Goal: Information Seeking & Learning: Find specific fact

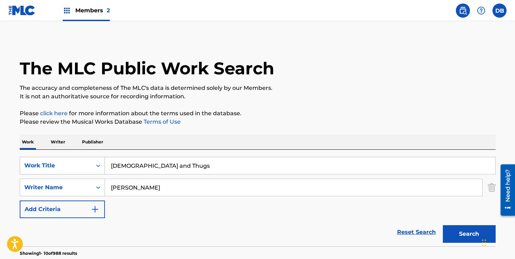
drag, startPoint x: 175, startPoint y: 169, endPoint x: 85, endPoint y: 162, distance: 91.2
click at [82, 162] on div "SearchWithCriteriadcbcdf63-0669-4e0c-8c1a-b43ceb039e2f Work Title [DEMOGRAPHIC_…" at bounding box center [258, 166] width 476 height 18
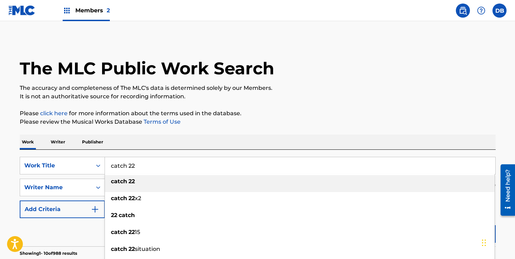
click at [128, 139] on div "Work Writer Publisher" at bounding box center [258, 142] width 476 height 15
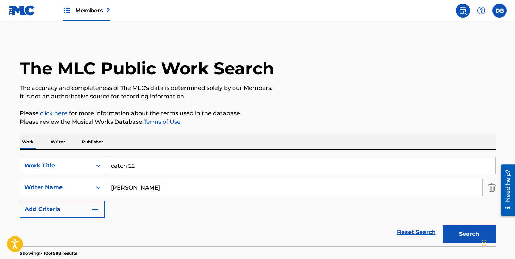
click at [468, 229] on button "Search" at bounding box center [469, 234] width 53 height 18
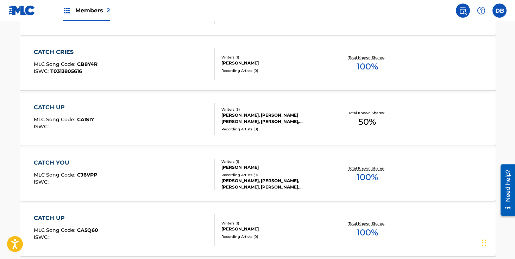
scroll to position [602, 0]
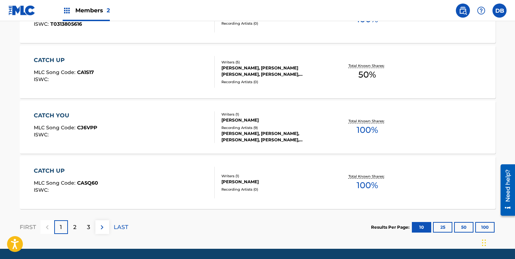
click at [77, 230] on div "2" at bounding box center [75, 227] width 14 height 14
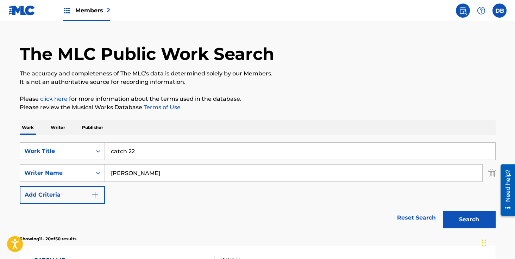
scroll to position [25, 0]
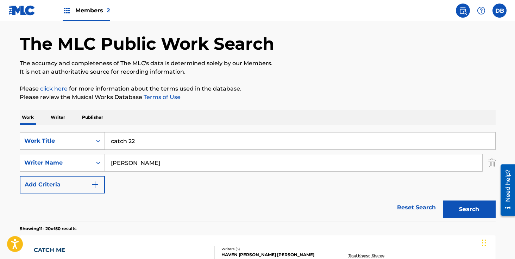
drag, startPoint x: 153, startPoint y: 138, endPoint x: 94, endPoint y: 138, distance: 58.8
click at [94, 138] on div "SearchWithCriteriadcbcdf63-0669-4e0c-8c1a-b43ceb039e2f Work Title catch 22" at bounding box center [258, 141] width 476 height 18
click at [443, 200] on button "Search" at bounding box center [469, 209] width 53 height 18
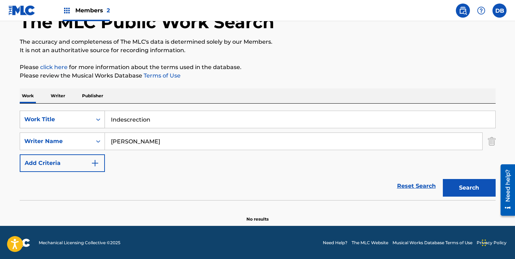
scroll to position [47, 0]
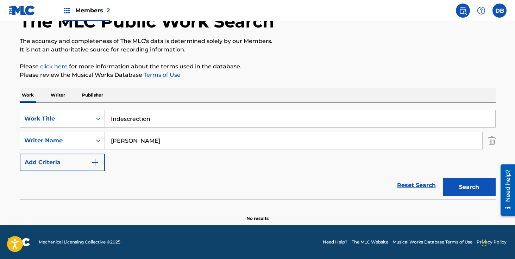
click at [123, 120] on input "Indescrection" at bounding box center [300, 118] width 391 height 17
click at [173, 120] on input "Indiscrection" at bounding box center [300, 118] width 391 height 17
click at [473, 188] on button "Search" at bounding box center [469, 187] width 53 height 18
click at [156, 122] on input "Indiscrection" at bounding box center [300, 118] width 391 height 17
click at [443, 178] on button "Search" at bounding box center [469, 187] width 53 height 18
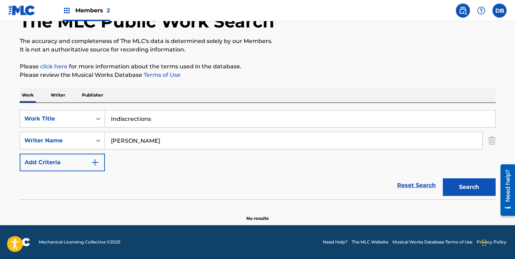
click at [456, 183] on button "Search" at bounding box center [469, 187] width 53 height 18
drag, startPoint x: 160, startPoint y: 122, endPoint x: 107, endPoint y: 120, distance: 52.9
click at [107, 119] on input "Indiscrections" at bounding box center [300, 118] width 391 height 17
paste input "tions in the Back of the Limo"
type input "indiscretions in the back of the limo"
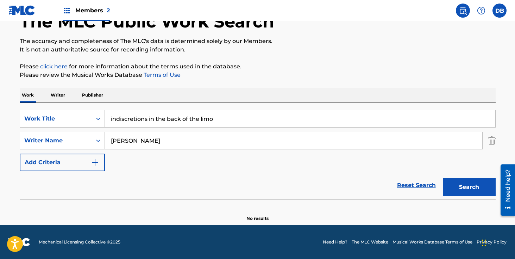
click at [453, 191] on button "Search" at bounding box center [469, 187] width 53 height 18
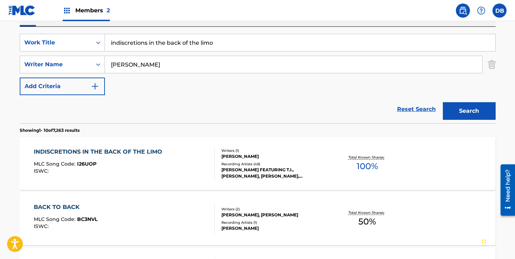
scroll to position [131, 0]
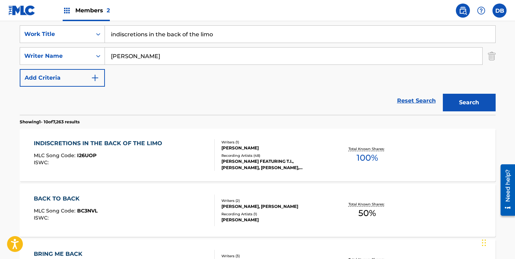
click at [257, 163] on div "[PERSON_NAME] FEATURING T.I., [PERSON_NAME], [PERSON_NAME], [PERSON_NAME], [PER…" at bounding box center [275, 164] width 106 height 13
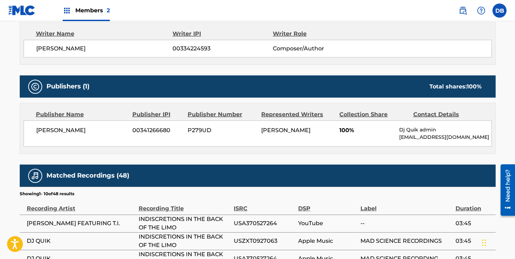
scroll to position [274, 0]
